Goal: Task Accomplishment & Management: Complete application form

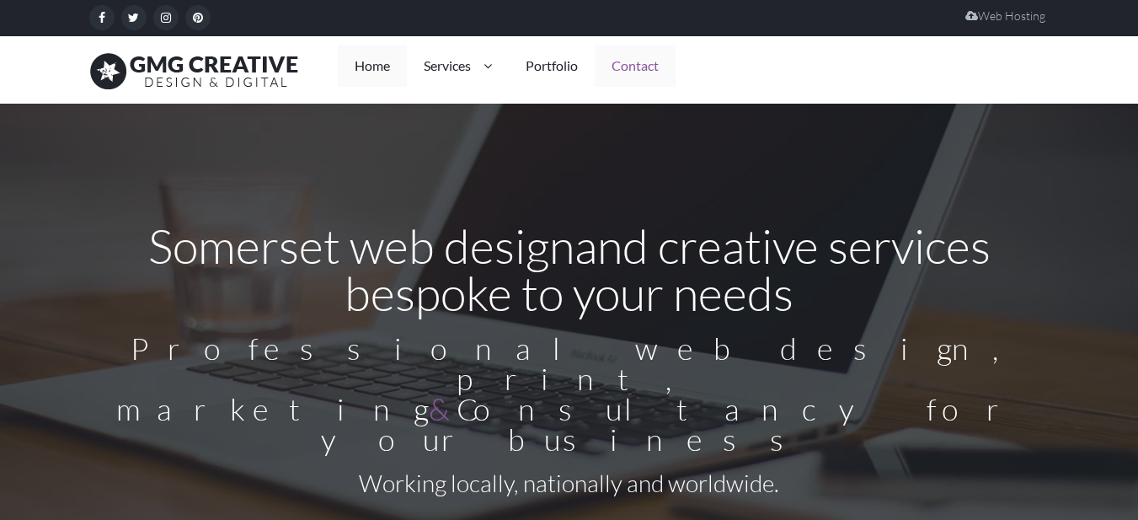
click at [647, 64] on link "Contact" at bounding box center [635, 66] width 81 height 42
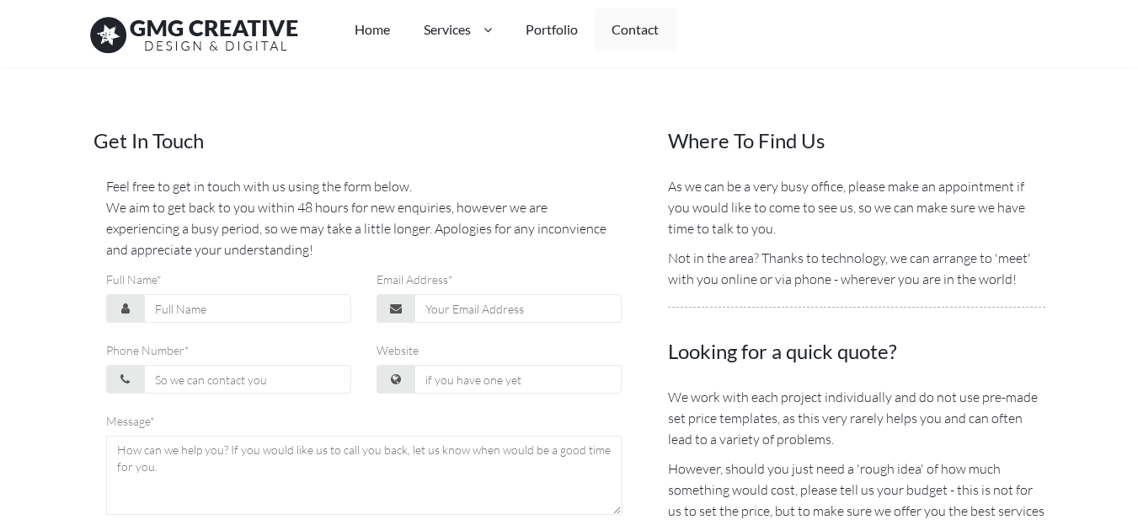
scroll to position [337, 0]
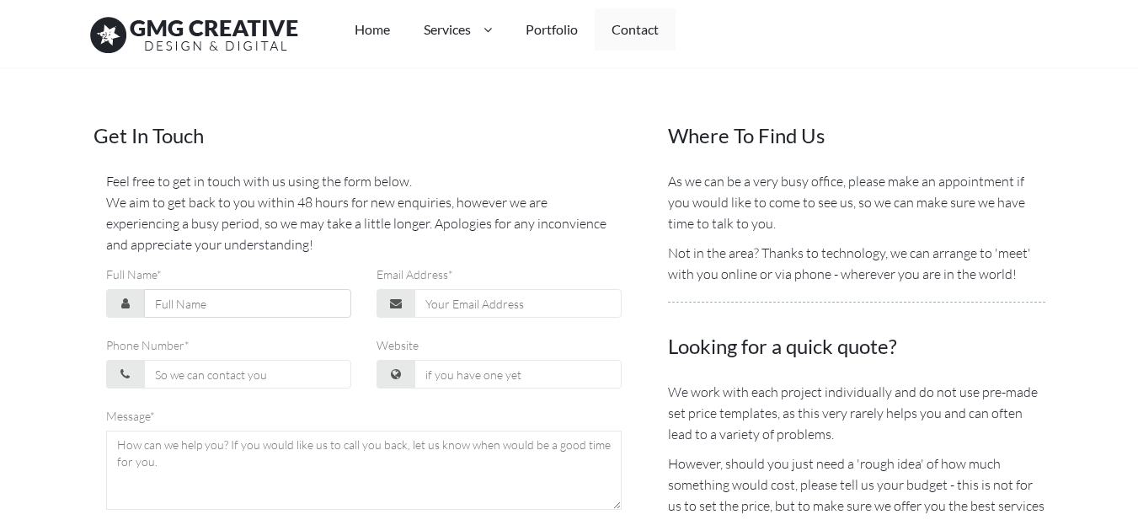
click at [257, 304] on input "Full Name*" at bounding box center [247, 303] width 207 height 29
type input "[PERSON_NAME]"
type input "[EMAIL_ADDRESS][DOMAIN_NAME]"
type input "0631265748"
click at [468, 378] on input "Website" at bounding box center [518, 374] width 207 height 29
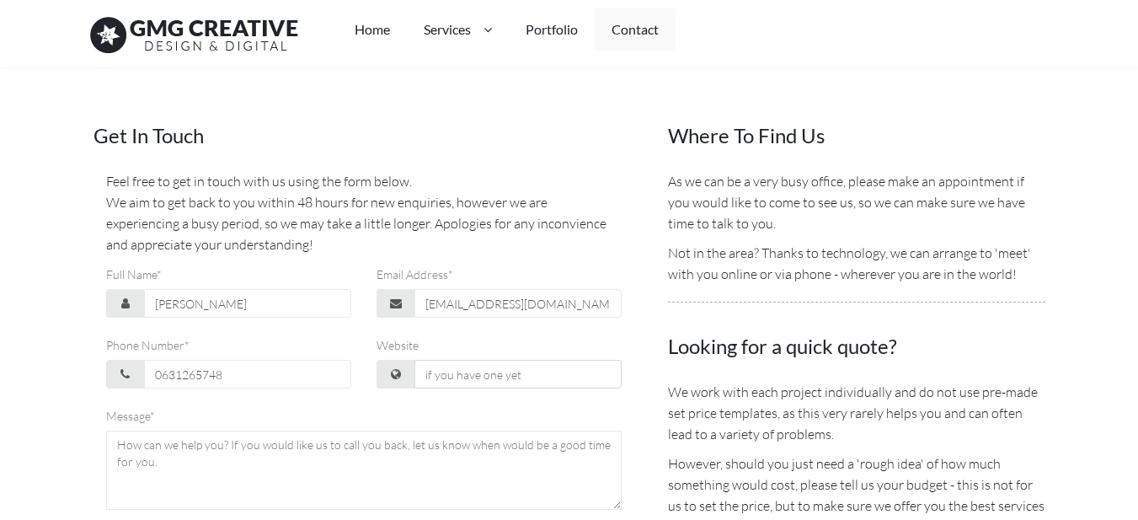
type input "[URL][DOMAIN_NAME]"
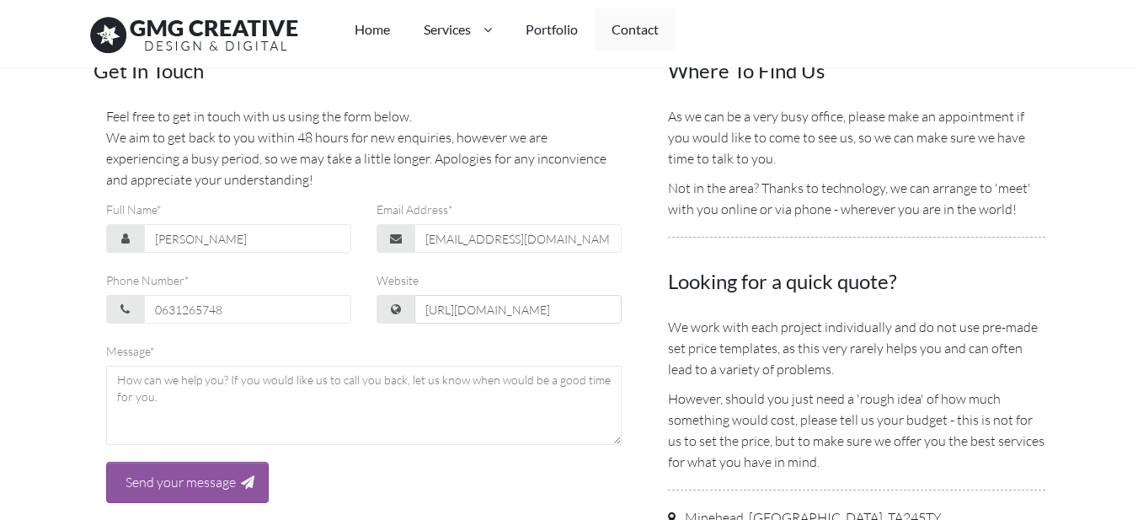
scroll to position [505, 0]
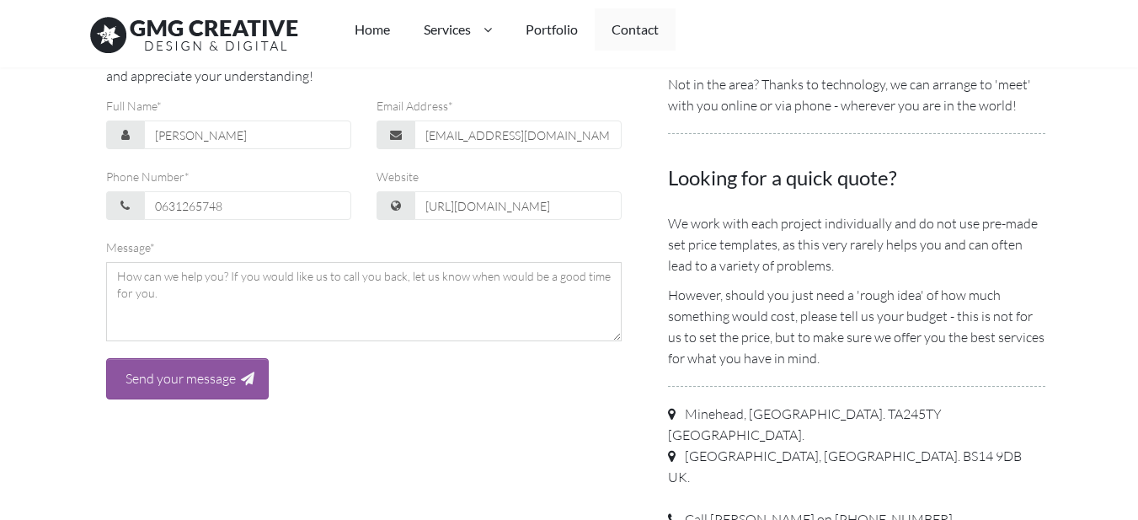
paste textarea "Hello, I’m Nebojsa from Animatic, a creative studio that helps brands stand out…"
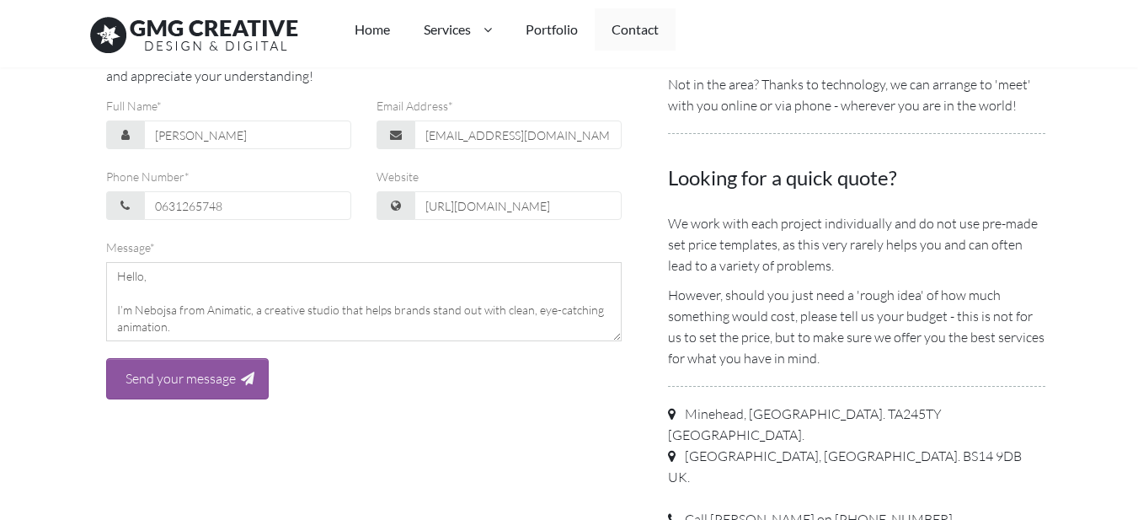
scroll to position [162, 0]
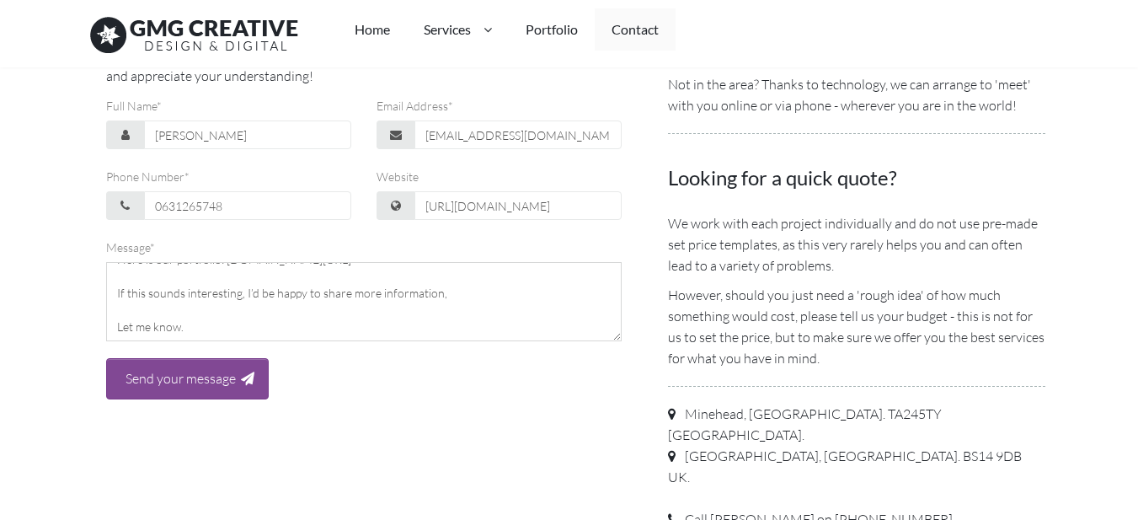
type textarea "Hello, I’m Nebojsa from Animatic, a creative studio that helps brands stand out…"
click at [227, 377] on input "Send your message" at bounding box center [180, 378] width 120 height 23
